Goal: Contribute content: Contribute content

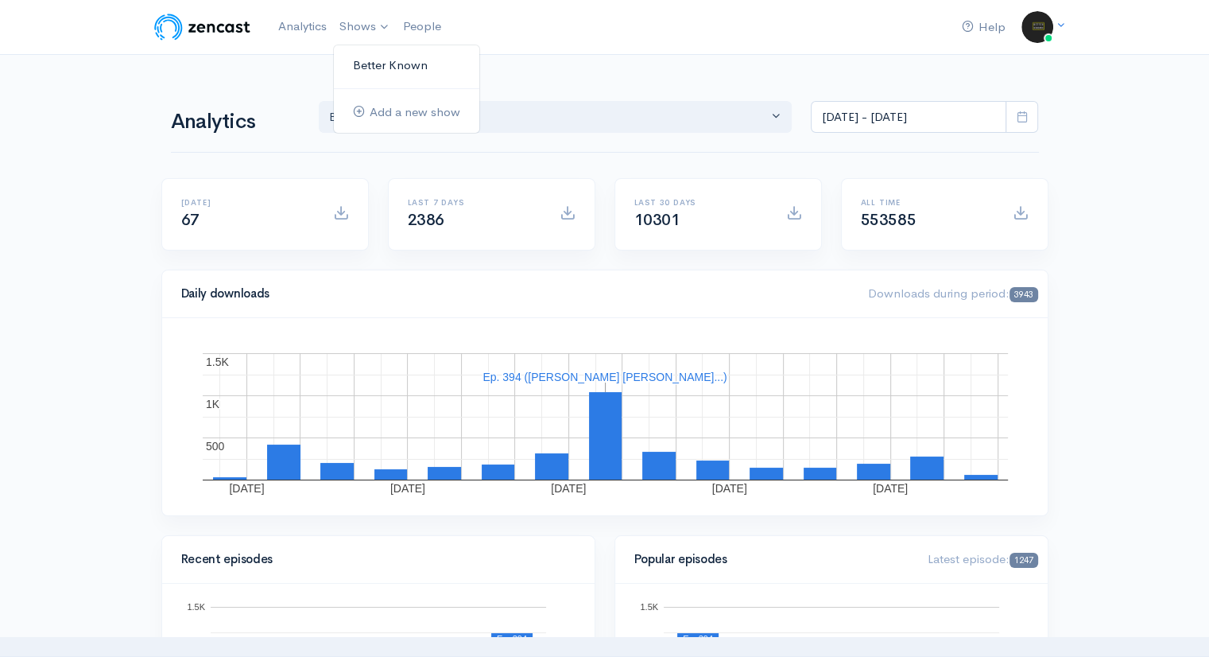
click at [373, 67] on link "Better Known" at bounding box center [407, 66] width 146 height 28
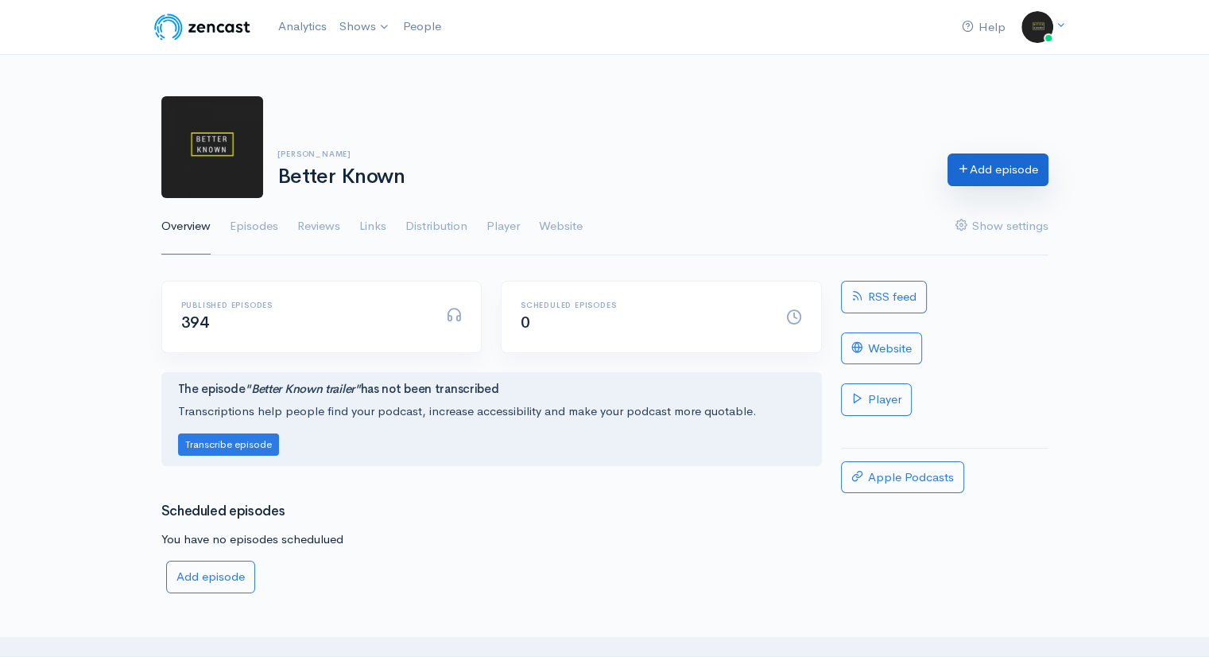
click at [995, 166] on link "Add episode" at bounding box center [998, 169] width 101 height 33
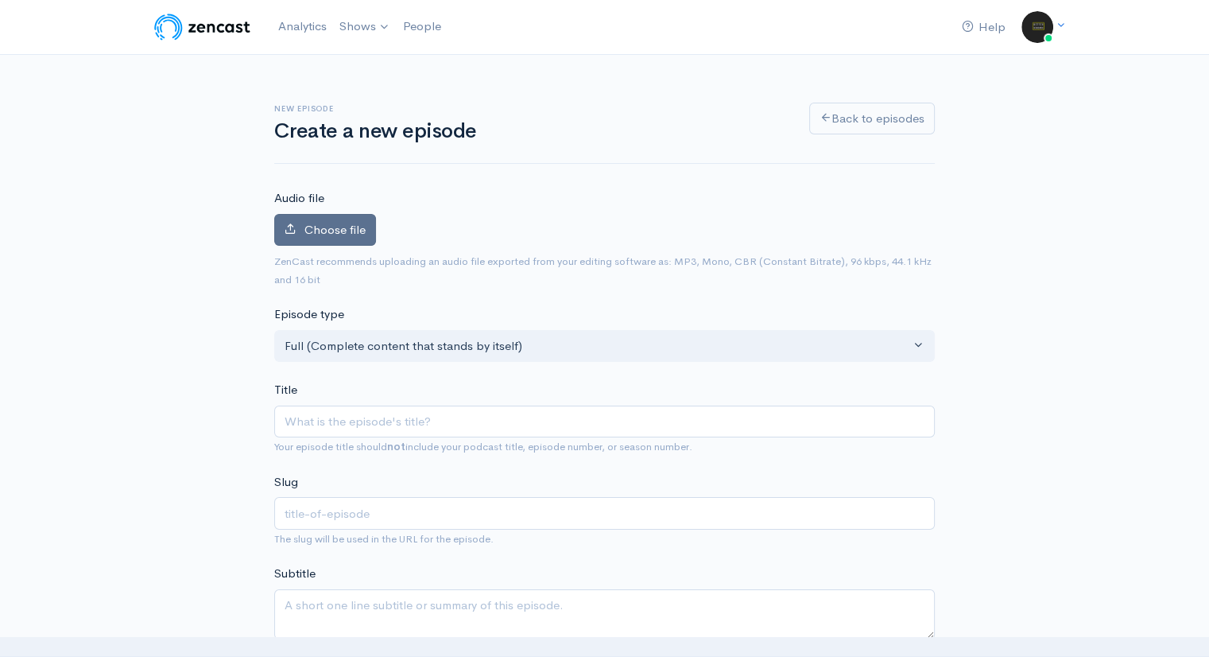
click at [335, 233] on span "Choose file" at bounding box center [335, 229] width 61 height 15
click at [0, 0] on input "Choose file" at bounding box center [0, 0] width 0 height 0
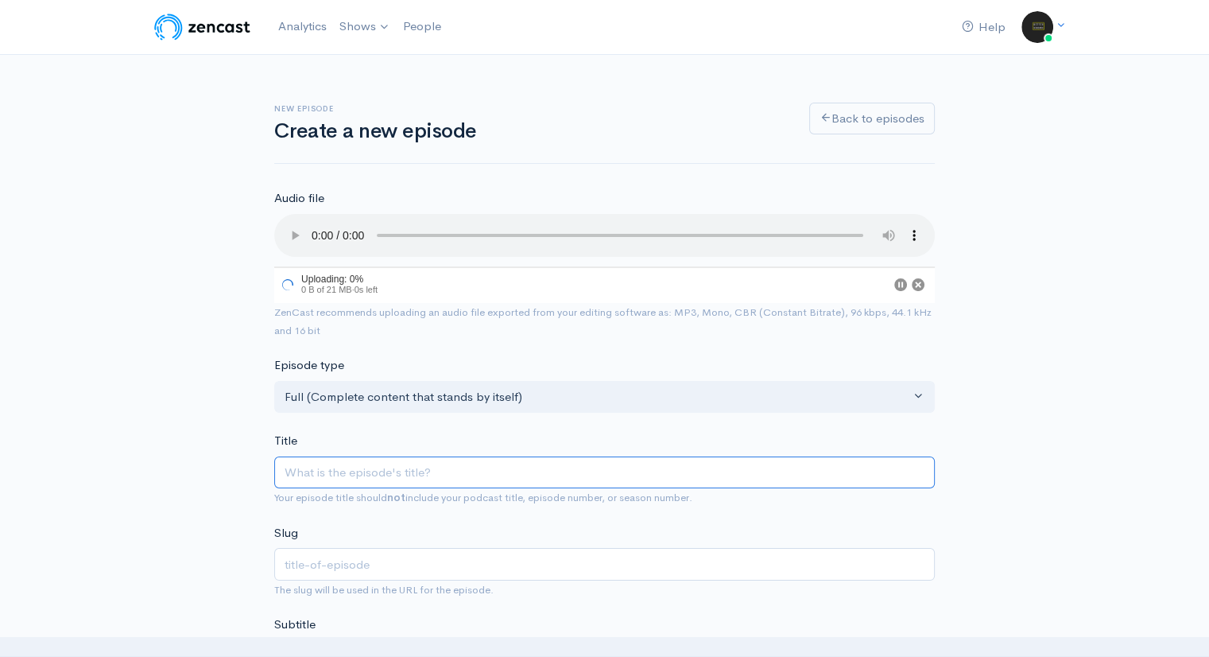
click at [372, 472] on input "Title" at bounding box center [604, 472] width 661 height 33
type input "M"
type input "m"
type input "Mat"
type input "mat"
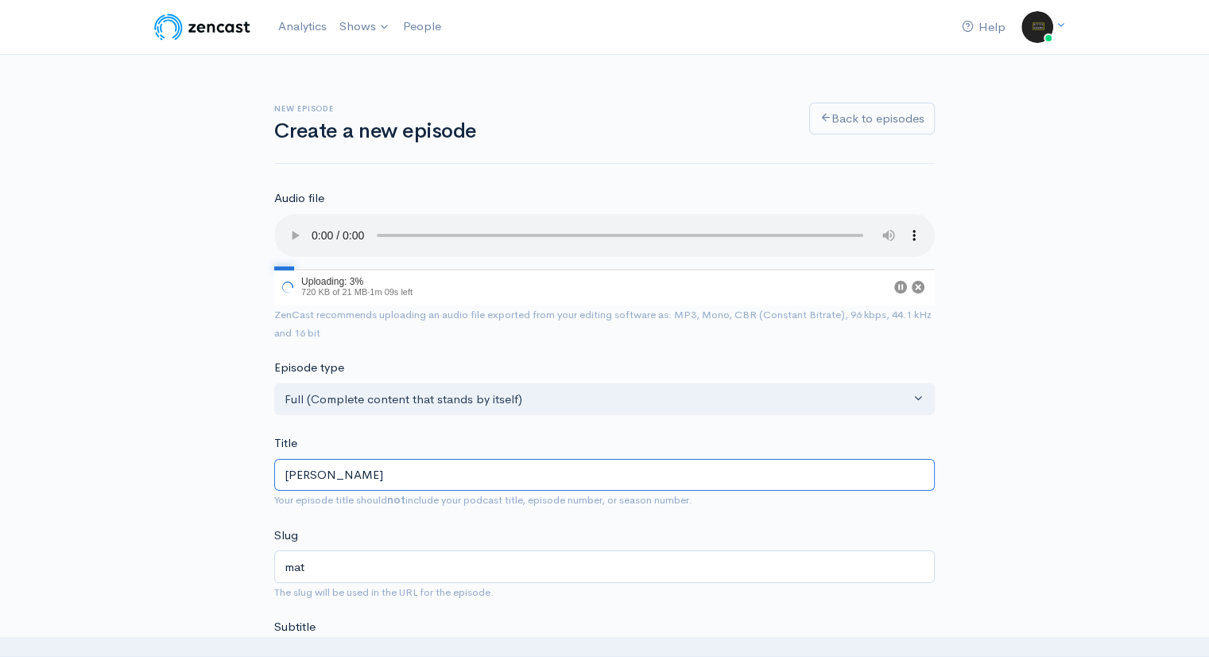
type input "Matt"
type input "matt"
type input "Matt G"
type input "matt-g"
type input "Matt Gre"
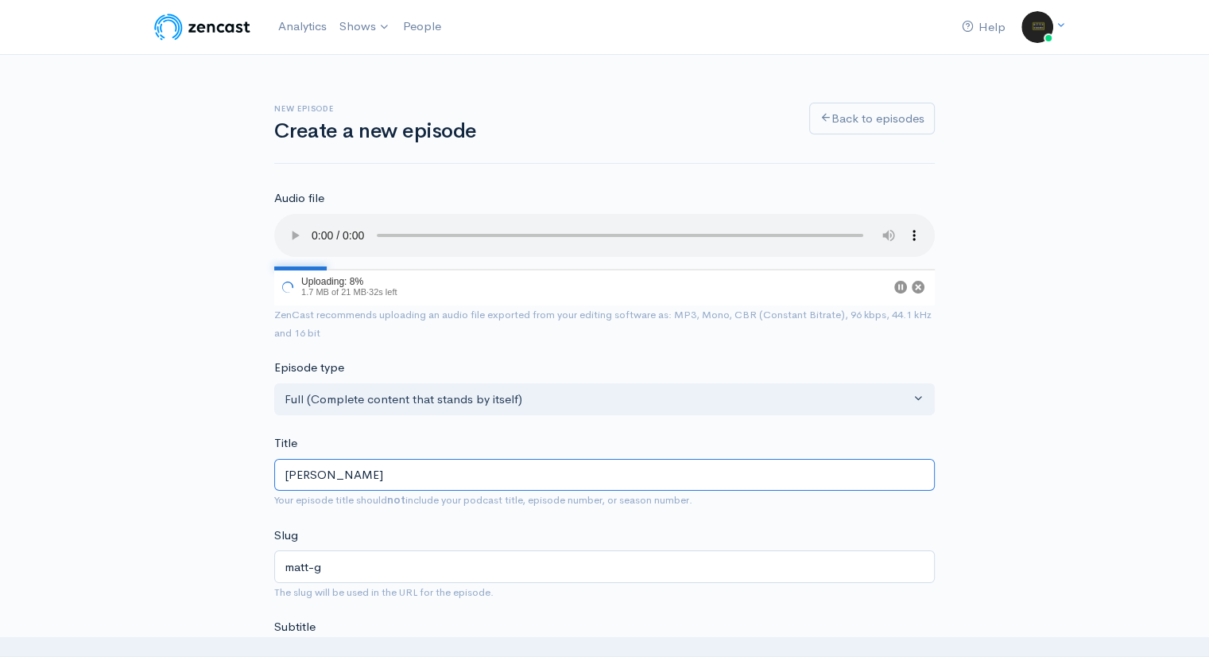
type input "matt-gre"
type input "Matt Green"
type input "matt-green"
type input "[PERSON_NAME]"
type input "matt-greene"
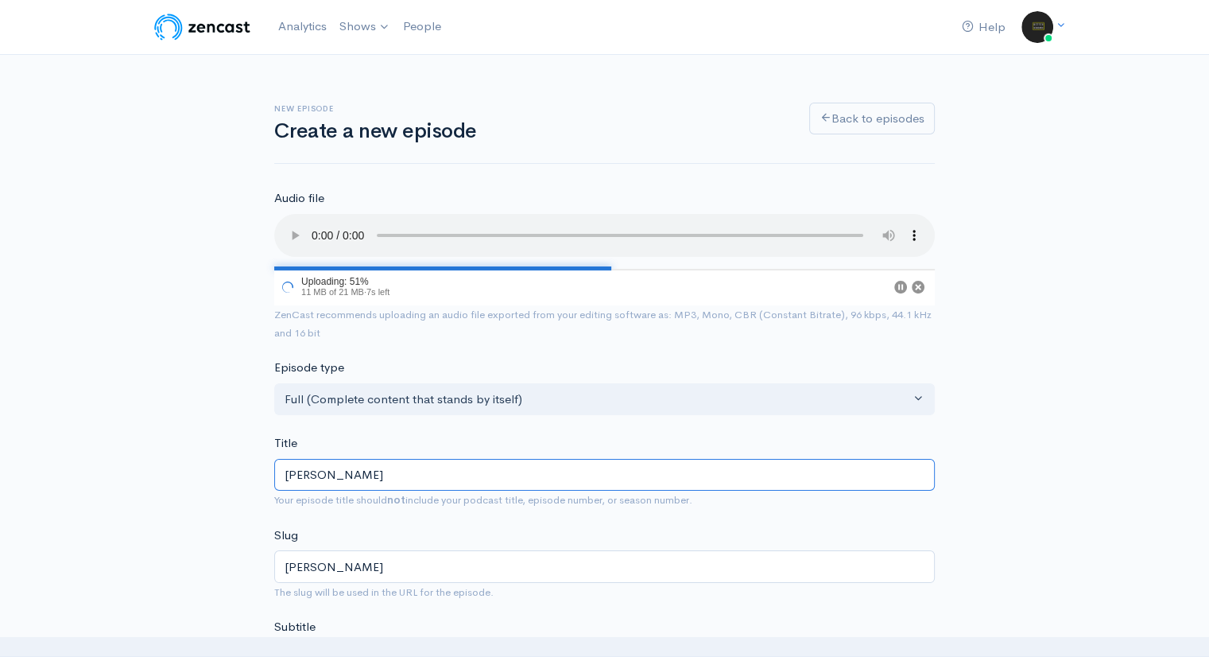
type input "[PERSON_NAME]"
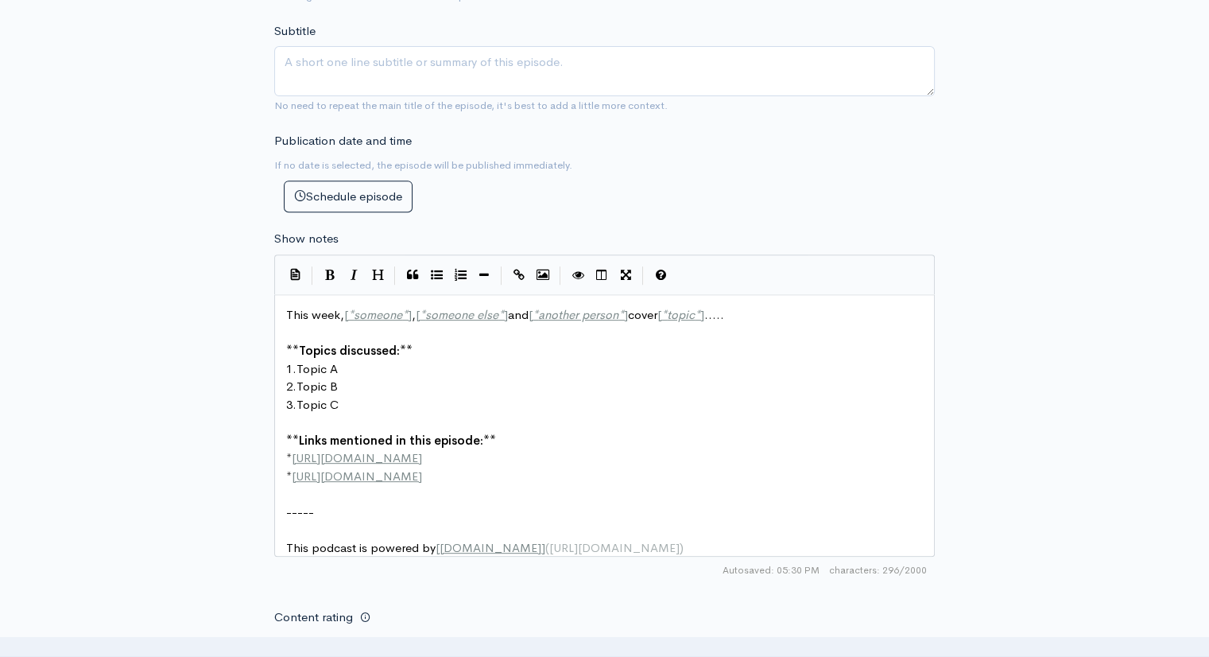
scroll to position [633, 0]
type textarea "This week, [*someone*], [*someone else*] and [*another person*] cover [*topic*]…"
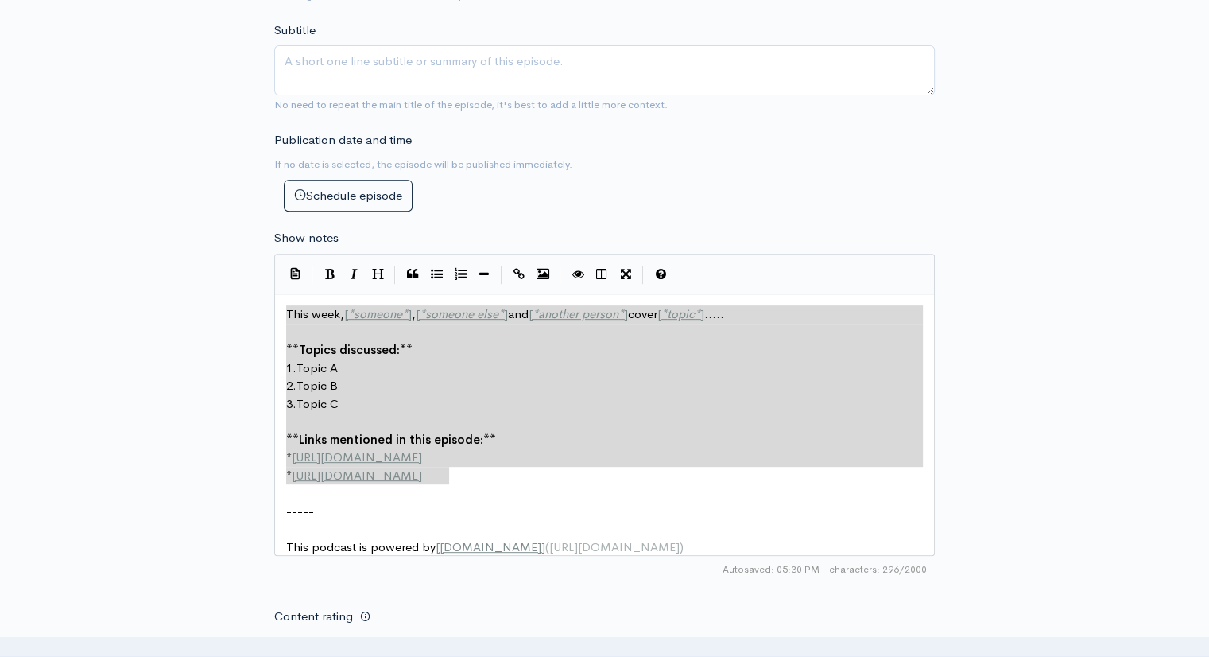
drag, startPoint x: 465, startPoint y: 475, endPoint x: 232, endPoint y: 258, distance: 317.9
paste textarea
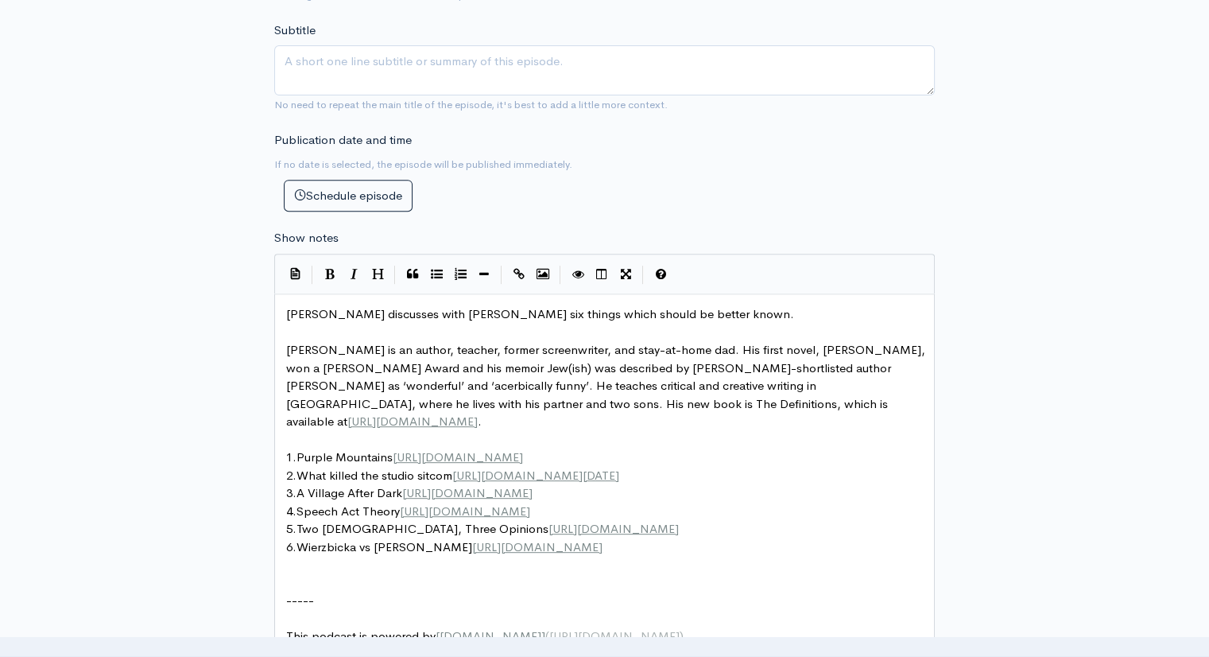
click at [354, 431] on pre "​" at bounding box center [610, 440] width 655 height 18
click at [547, 398] on span "Matt Greene is an author, teacher, former screenwriter, and stay-at-home dad. H…" at bounding box center [607, 385] width 642 height 87
type textarea "available"
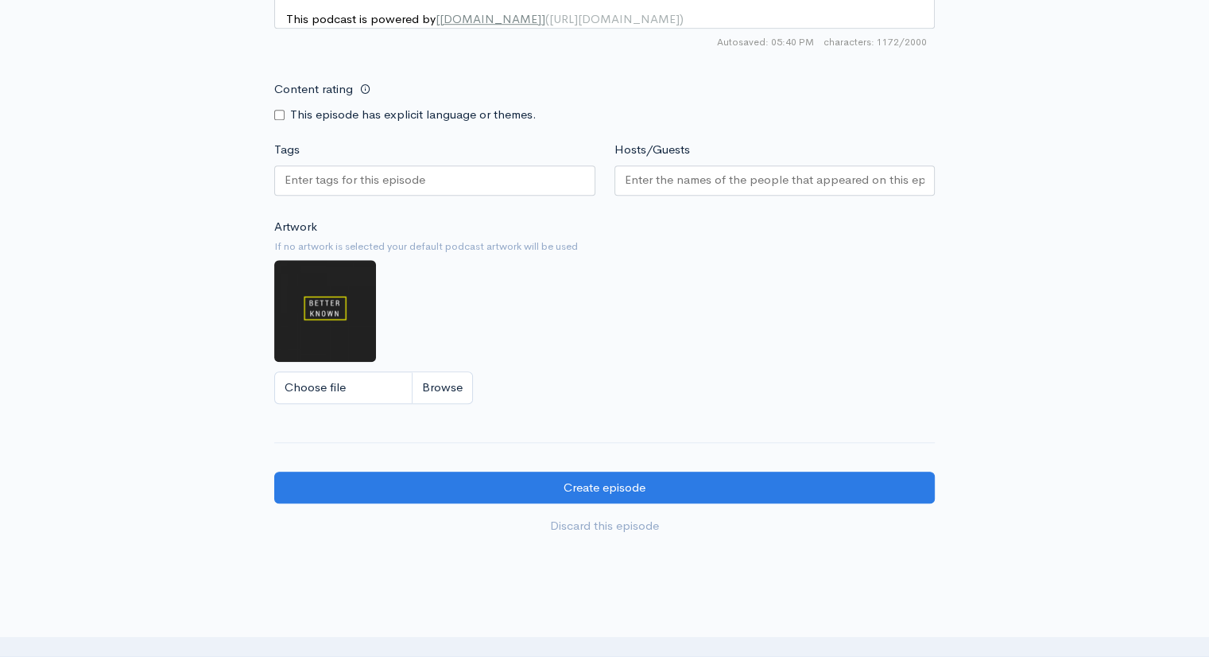
scroll to position [1322, 0]
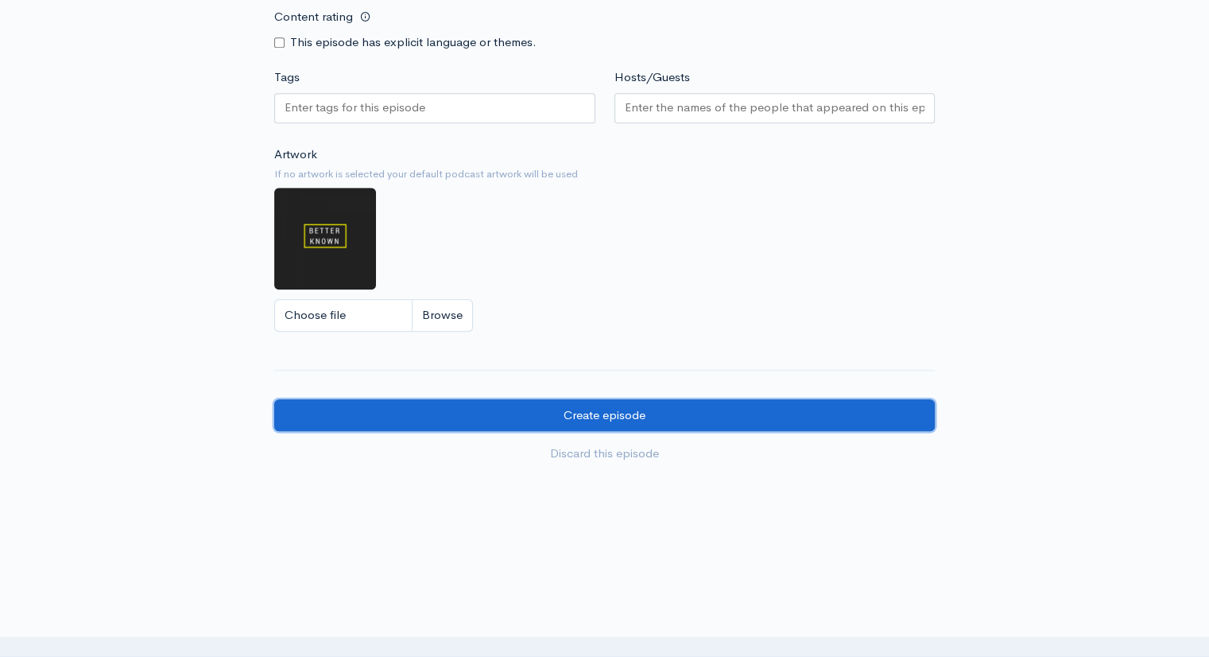
click at [665, 425] on input "Create episode" at bounding box center [604, 415] width 661 height 33
